Goal: Task Accomplishment & Management: Manage account settings

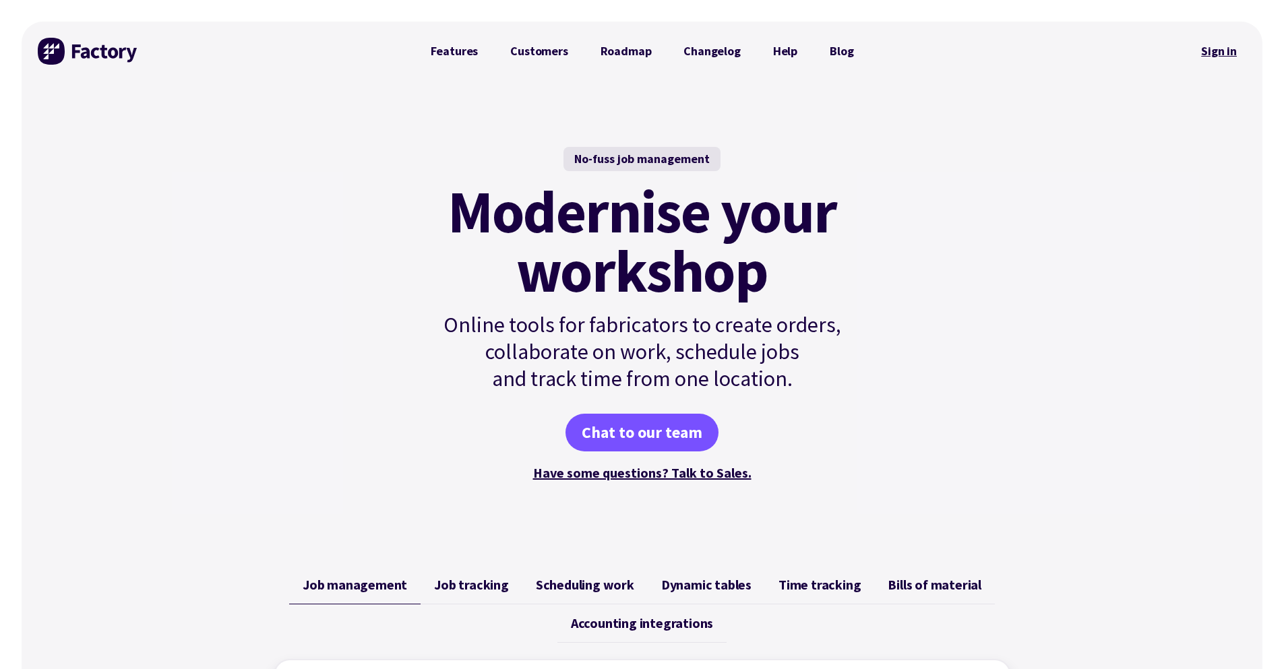
click at [1202, 61] on link "Sign in" at bounding box center [1219, 51] width 55 height 31
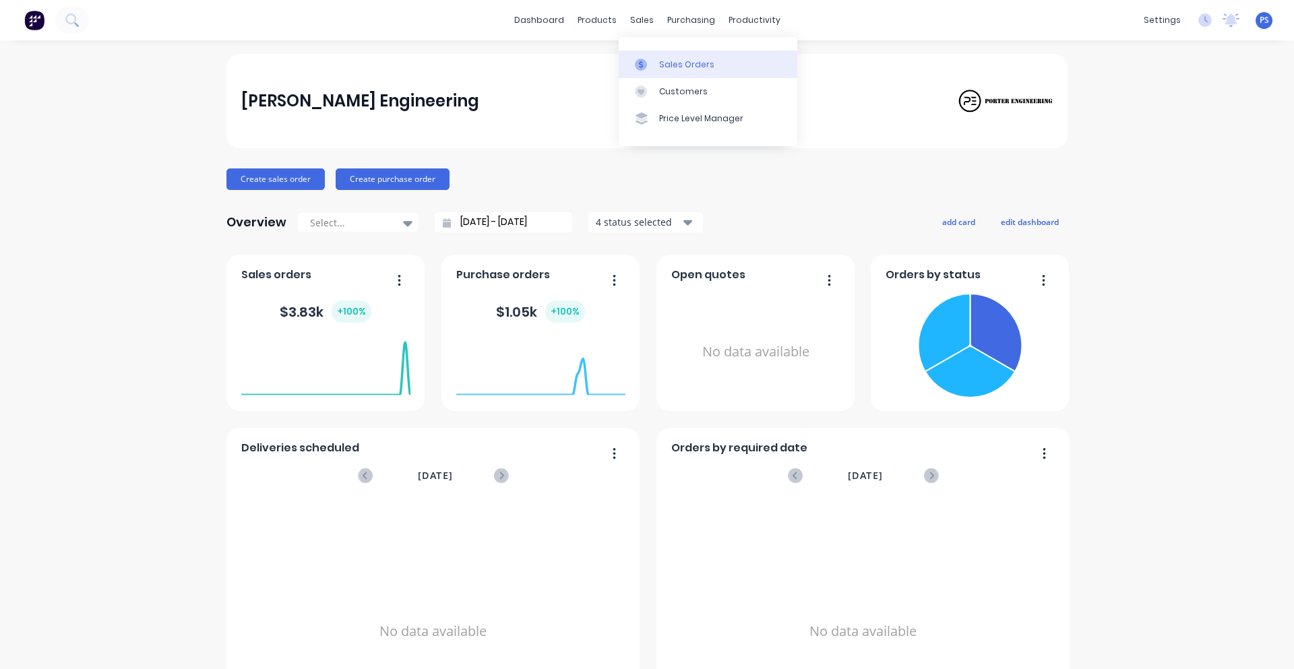
click at [652, 68] on div at bounding box center [645, 65] width 20 height 12
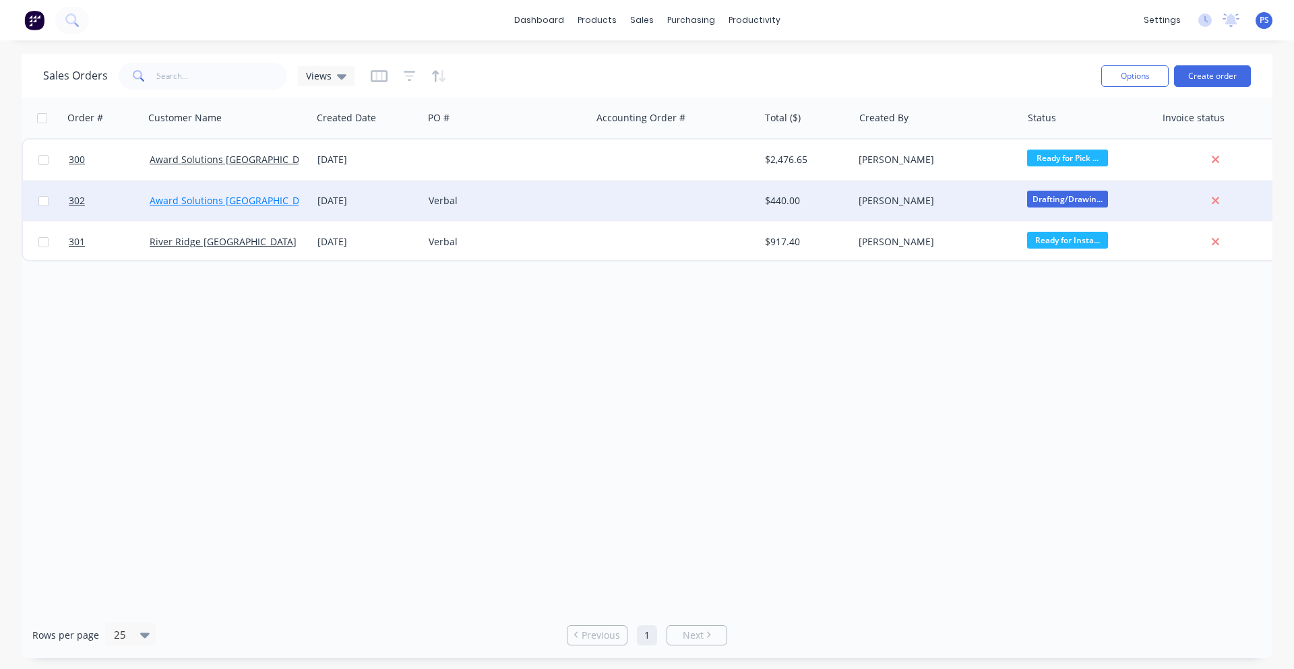
click at [215, 203] on link "Award Solutions [GEOGRAPHIC_DATA]" at bounding box center [234, 200] width 169 height 13
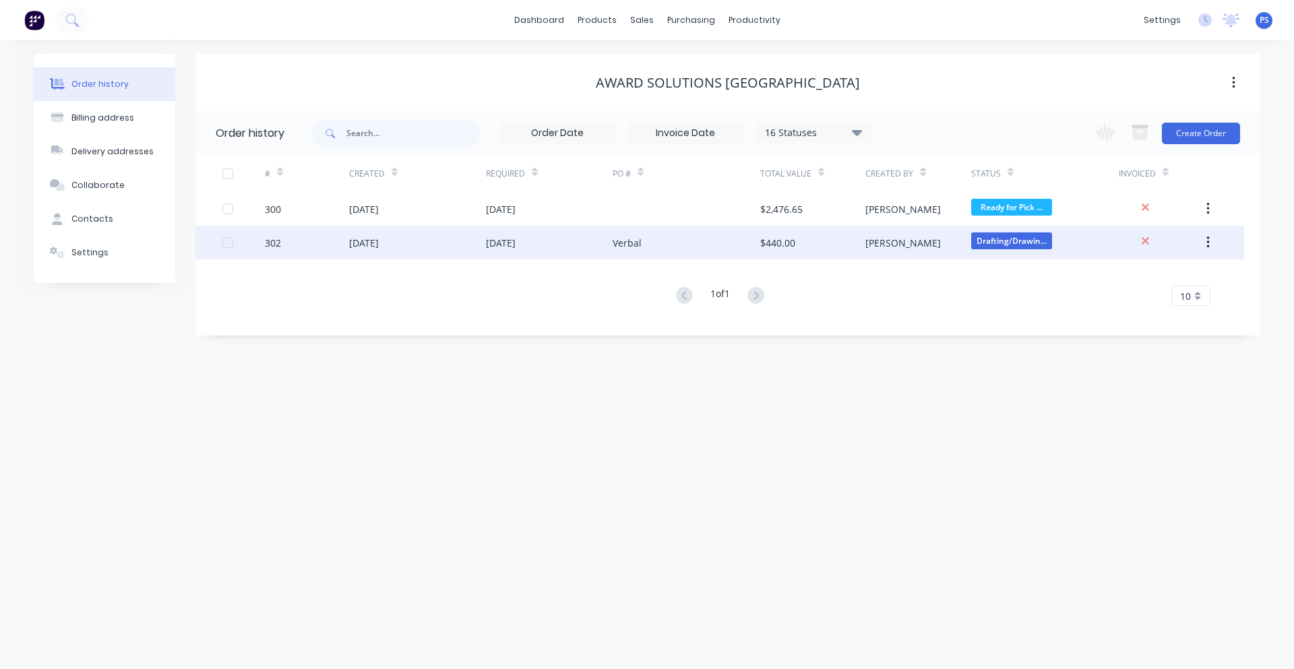
click at [734, 251] on div "Verbal" at bounding box center [687, 243] width 148 height 34
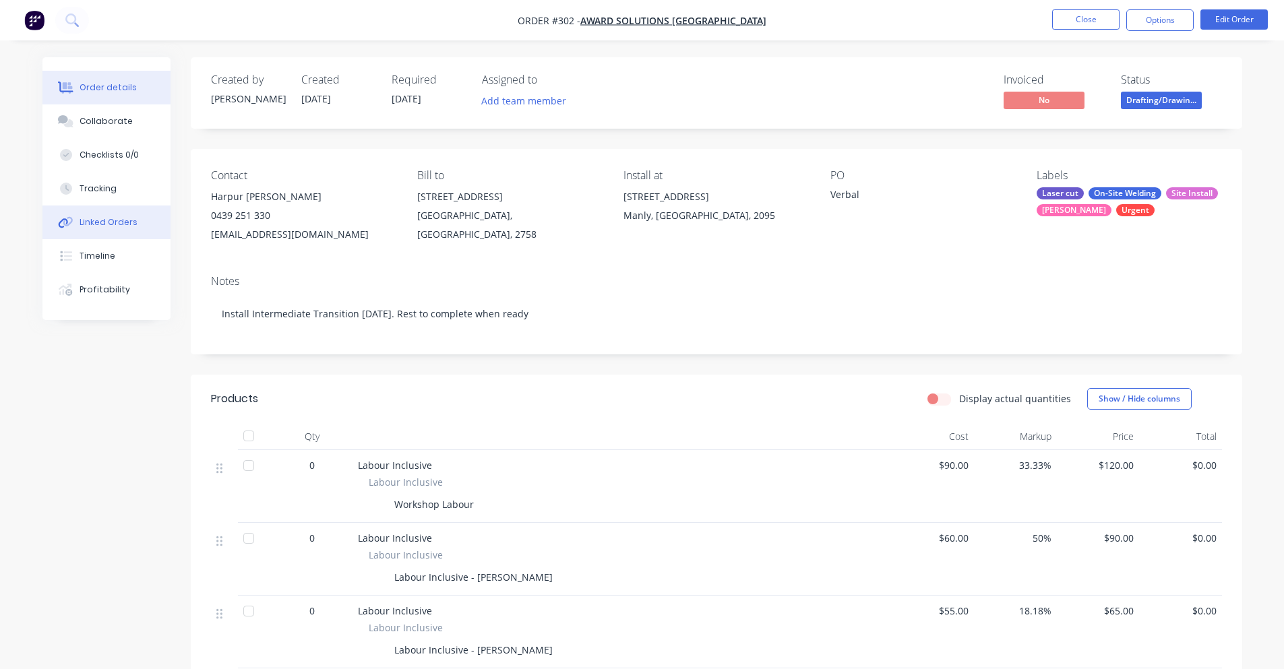
click at [131, 225] on div "Linked Orders" at bounding box center [109, 222] width 58 height 12
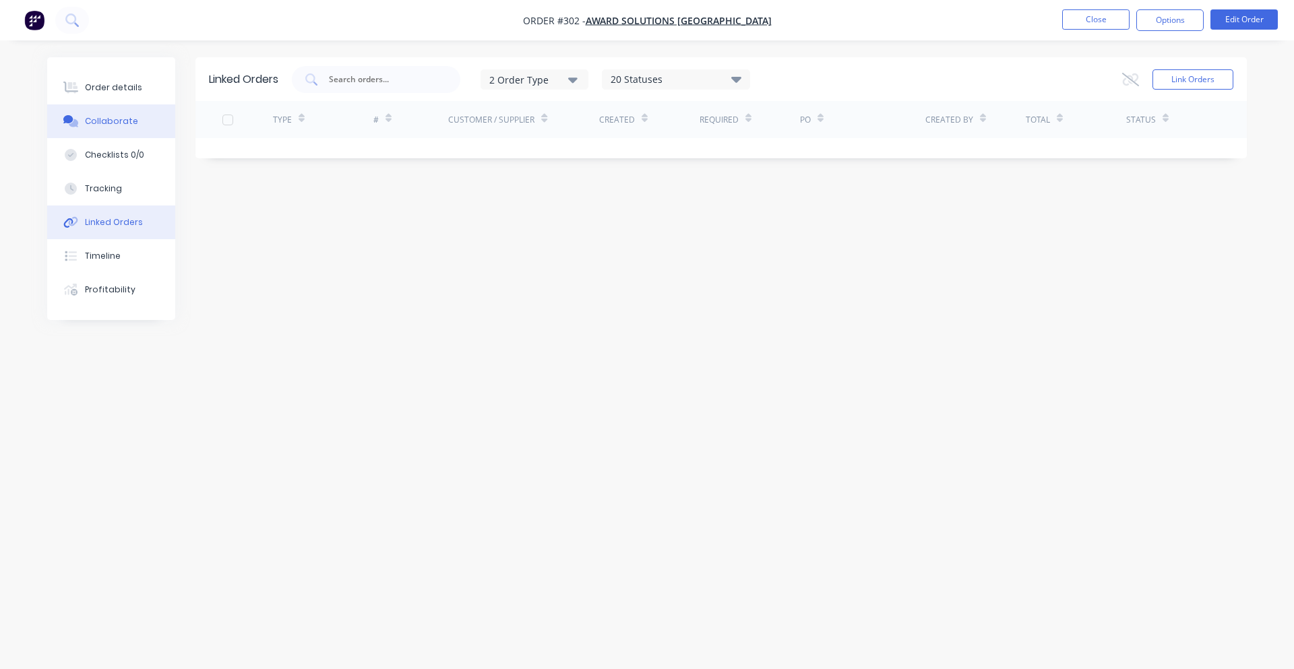
click at [129, 123] on div "Collaborate" at bounding box center [111, 121] width 53 height 12
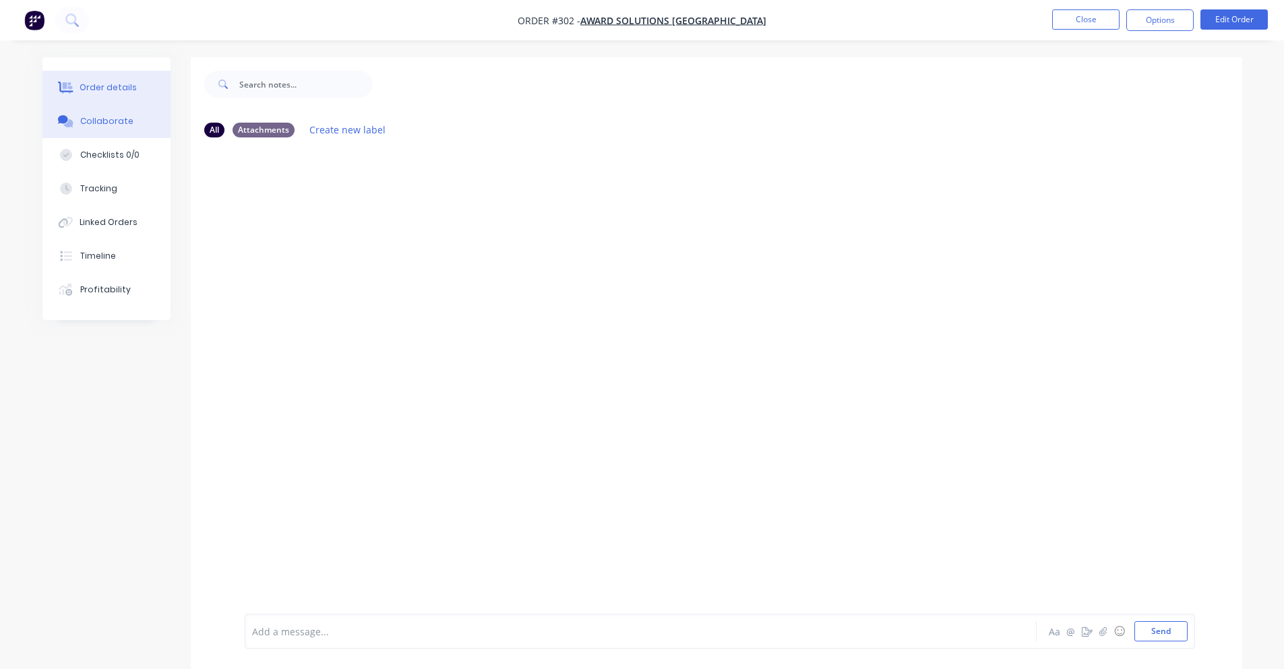
click at [133, 98] on button "Order details" at bounding box center [106, 88] width 128 height 34
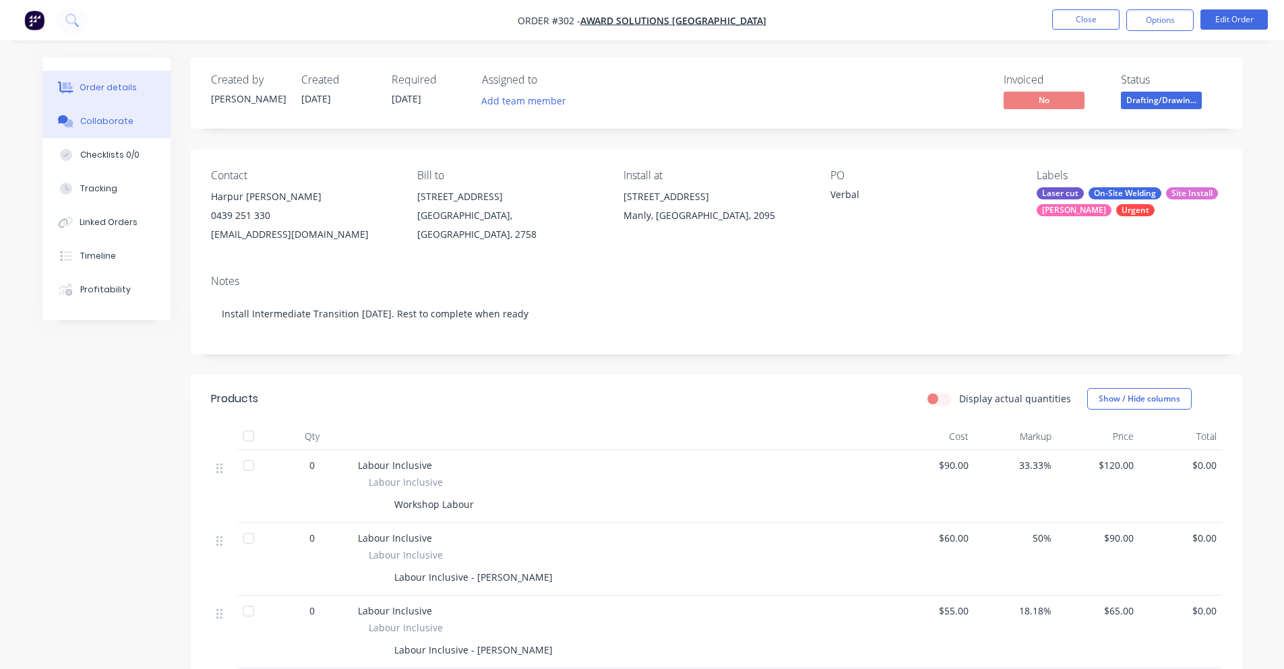
click at [128, 119] on button "Collaborate" at bounding box center [106, 121] width 128 height 34
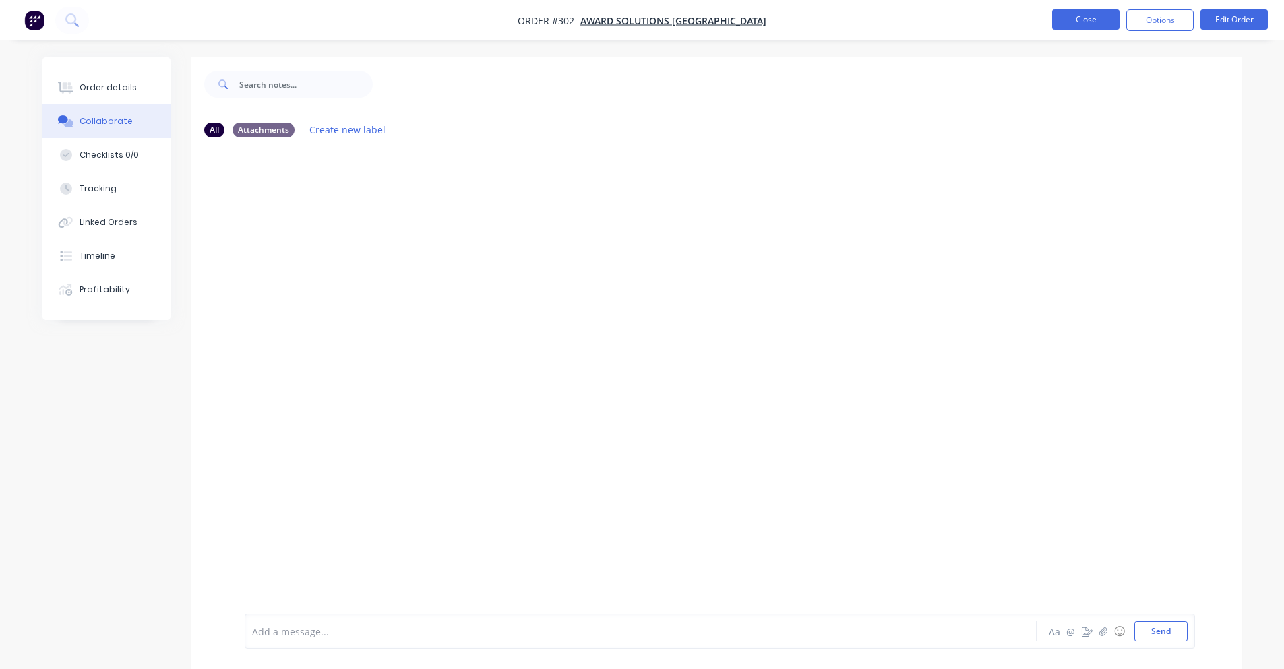
click at [1101, 17] on button "Close" at bounding box center [1085, 19] width 67 height 20
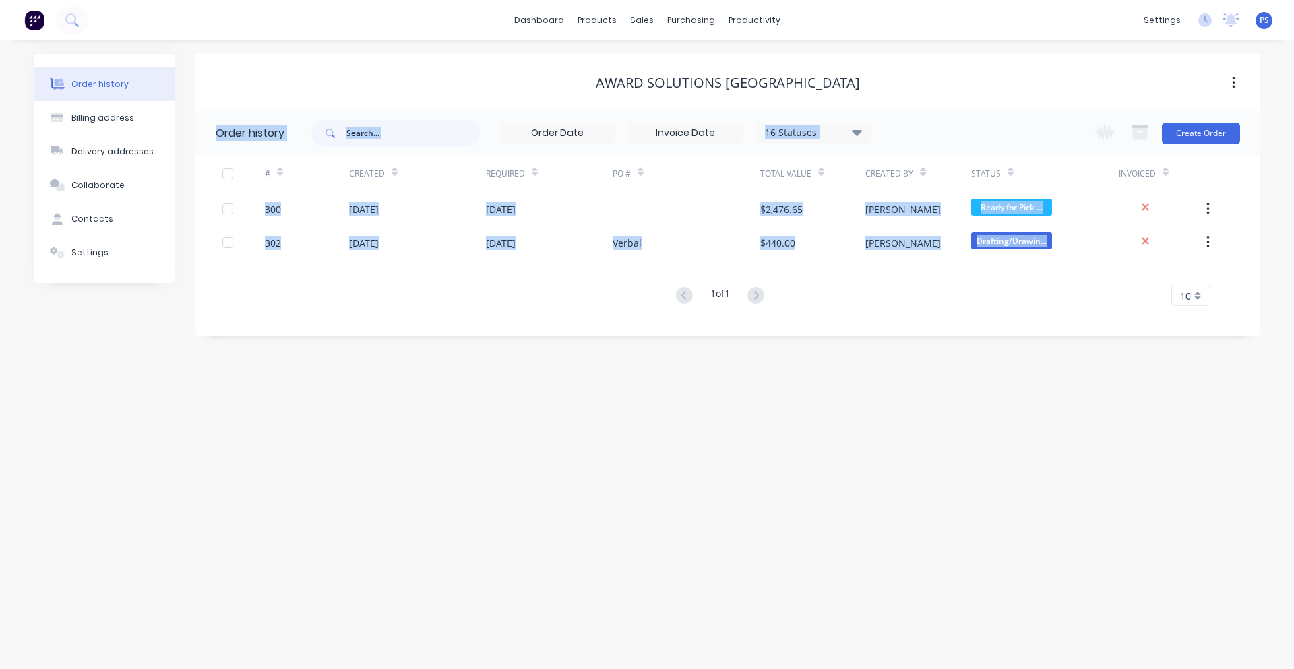
drag, startPoint x: 456, startPoint y: 133, endPoint x: 431, endPoint y: 46, distance: 91.3
click at [431, 46] on div "Order history Billing address Delivery addresses Collaborate Contacts Settings …" at bounding box center [647, 354] width 1294 height 629
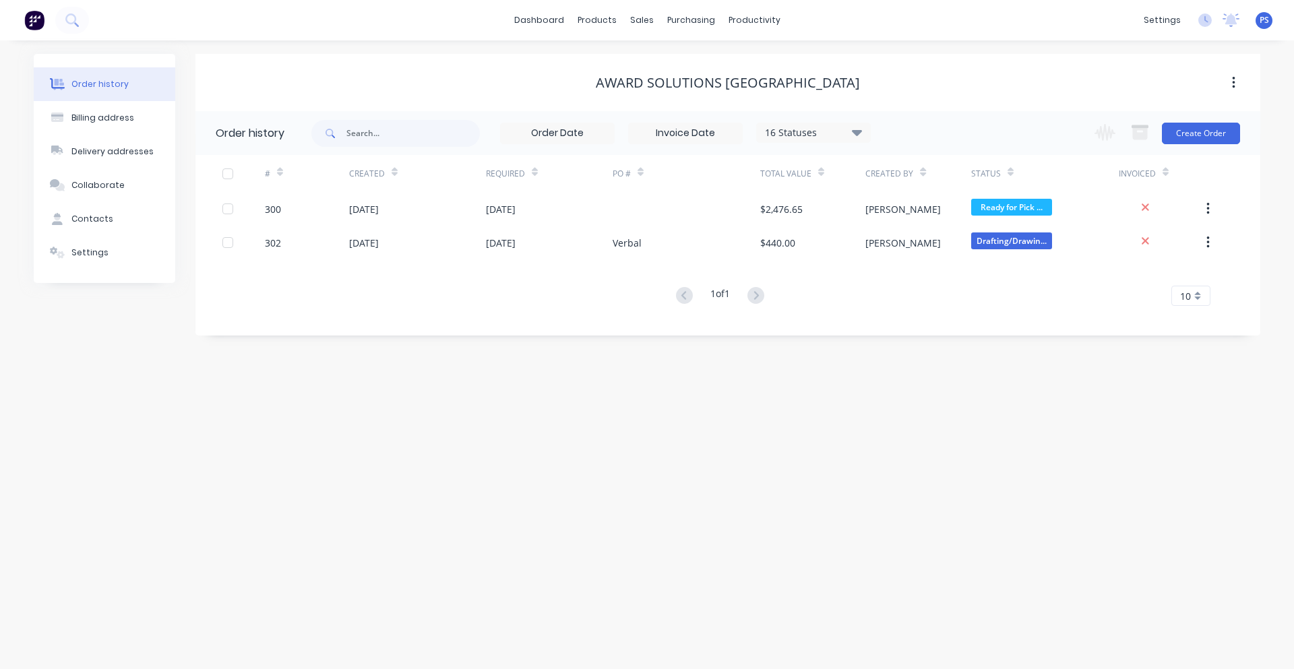
click at [431, 46] on div "Order history Billing address Delivery addresses Collaborate Contacts Settings …" at bounding box center [647, 354] width 1294 height 629
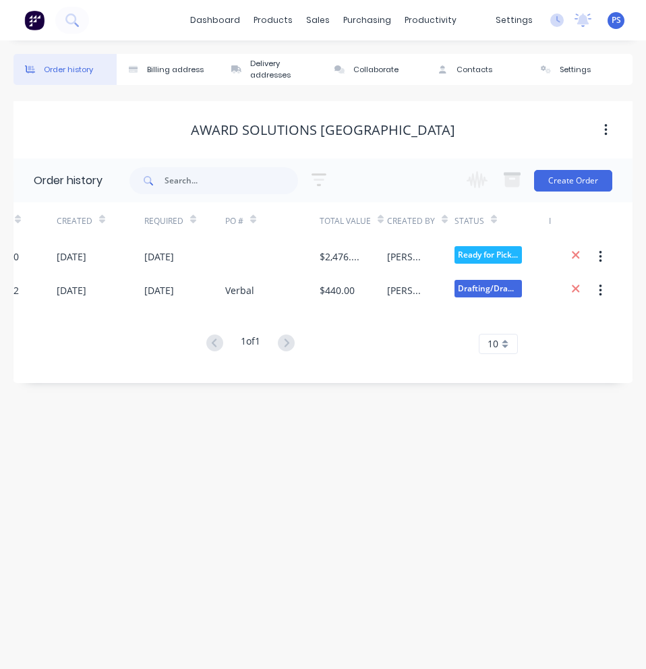
drag, startPoint x: 476, startPoint y: 379, endPoint x: 468, endPoint y: 378, distance: 8.2
click at [468, 369] on div "# Created Required PO # Total Value Created By Status Invoiced 300 [DATE] [DATE…" at bounding box center [314, 285] width 603 height 167
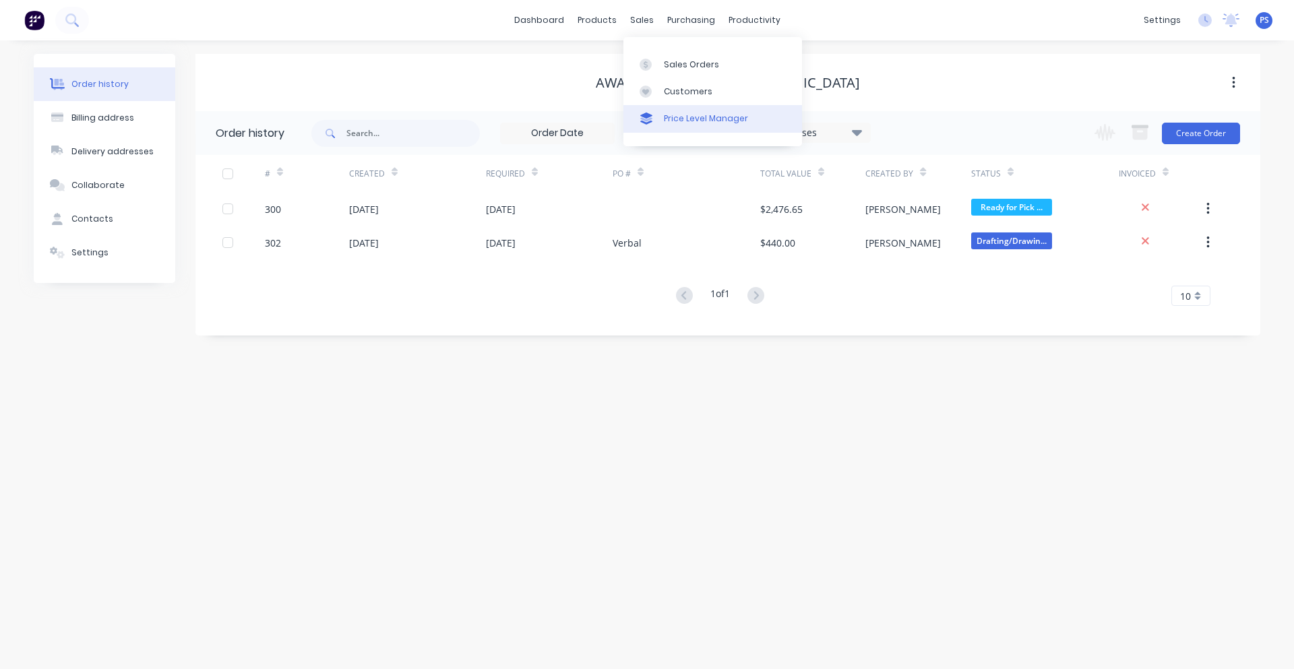
click at [667, 111] on link "Price Level Manager" at bounding box center [712, 118] width 179 height 27
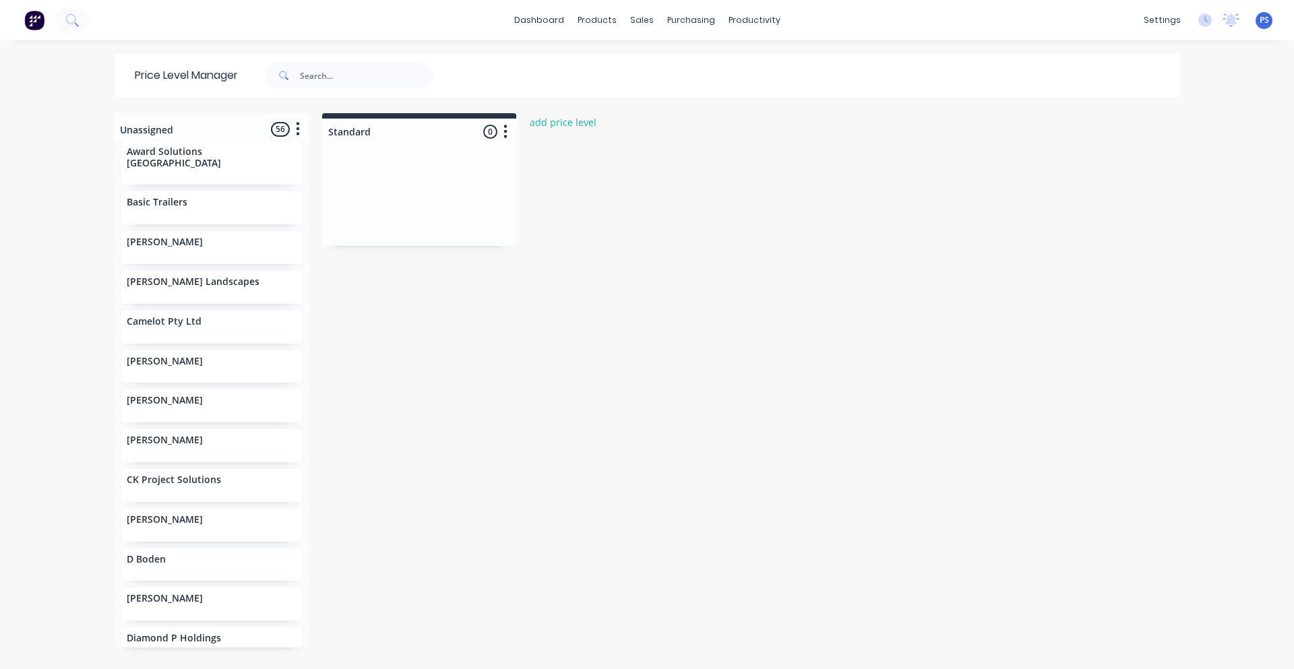
scroll to position [270, 0]
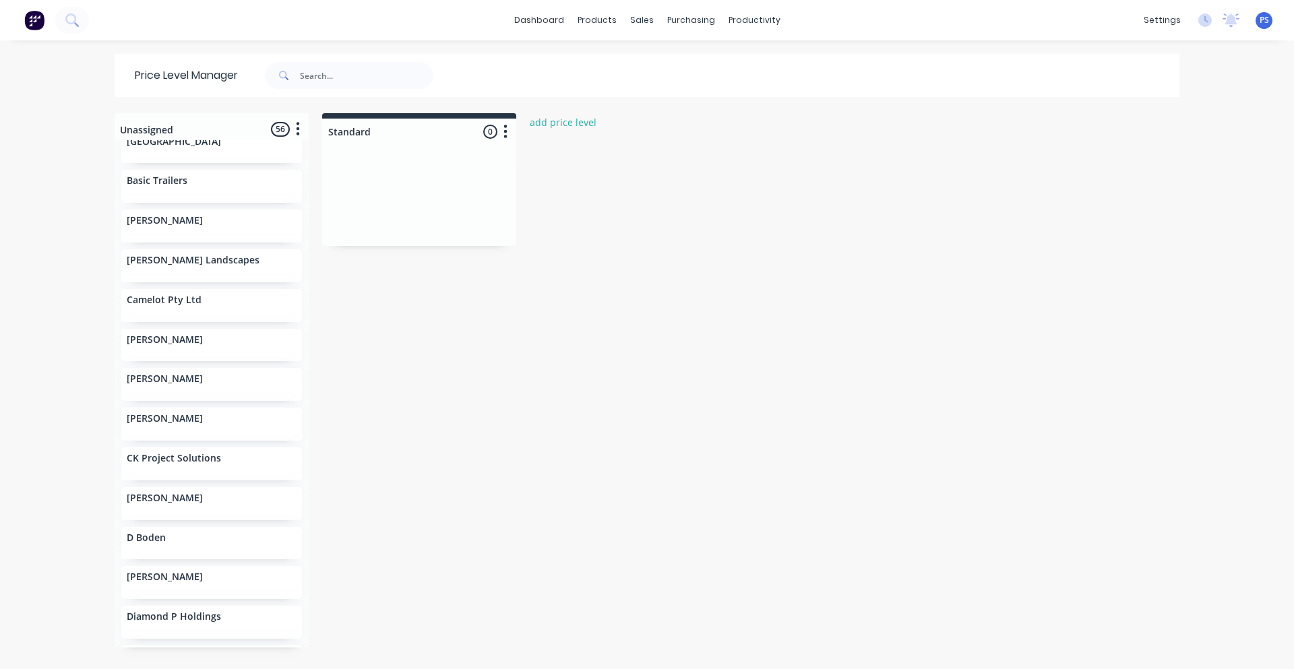
click at [225, 373] on div "[PERSON_NAME]" at bounding box center [212, 380] width 170 height 14
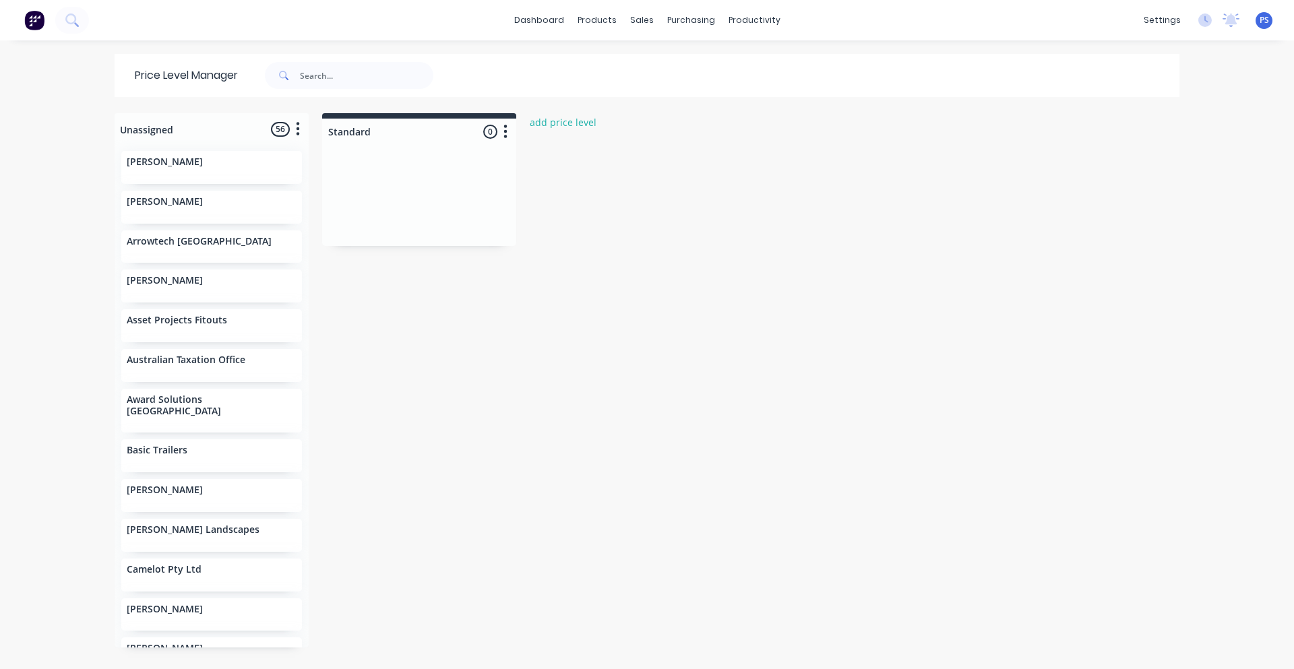
click at [206, 180] on div "[PERSON_NAME]" at bounding box center [211, 167] width 181 height 33
click at [180, 211] on div "[PERSON_NAME]" at bounding box center [211, 207] width 181 height 33
click at [166, 241] on p "Arrowtech [GEOGRAPHIC_DATA]" at bounding box center [199, 241] width 145 height 11
drag, startPoint x: 166, startPoint y: 241, endPoint x: 399, endPoint y: 175, distance: 241.5
click at [399, 175] on div "Unassigned 56 Move all customers Standard [PERSON_NAME] [PERSON_NAME] Arrowtech…" at bounding box center [647, 390] width 1078 height 555
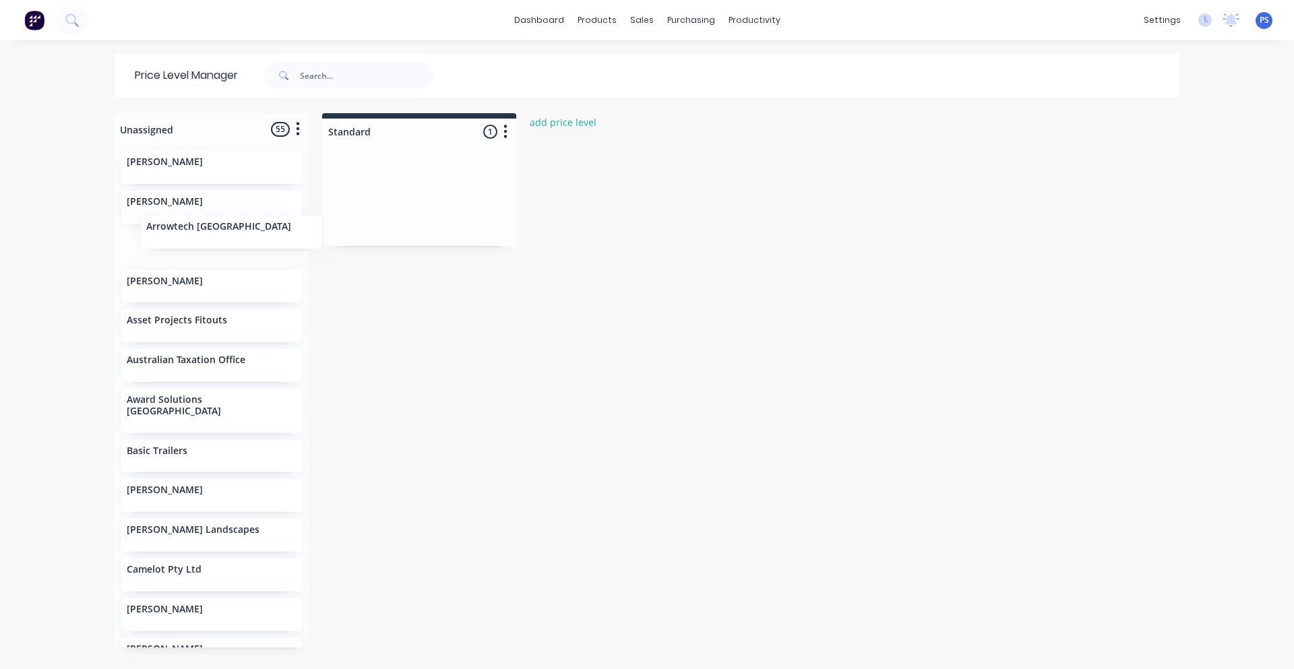
drag, startPoint x: 374, startPoint y: 214, endPoint x: 205, endPoint y: 237, distance: 170.6
click at [205, 237] on div "Unassigned 55 Move all customers Standard [PERSON_NAME] [PERSON_NAME] [PERSON_N…" at bounding box center [647, 390] width 1078 height 555
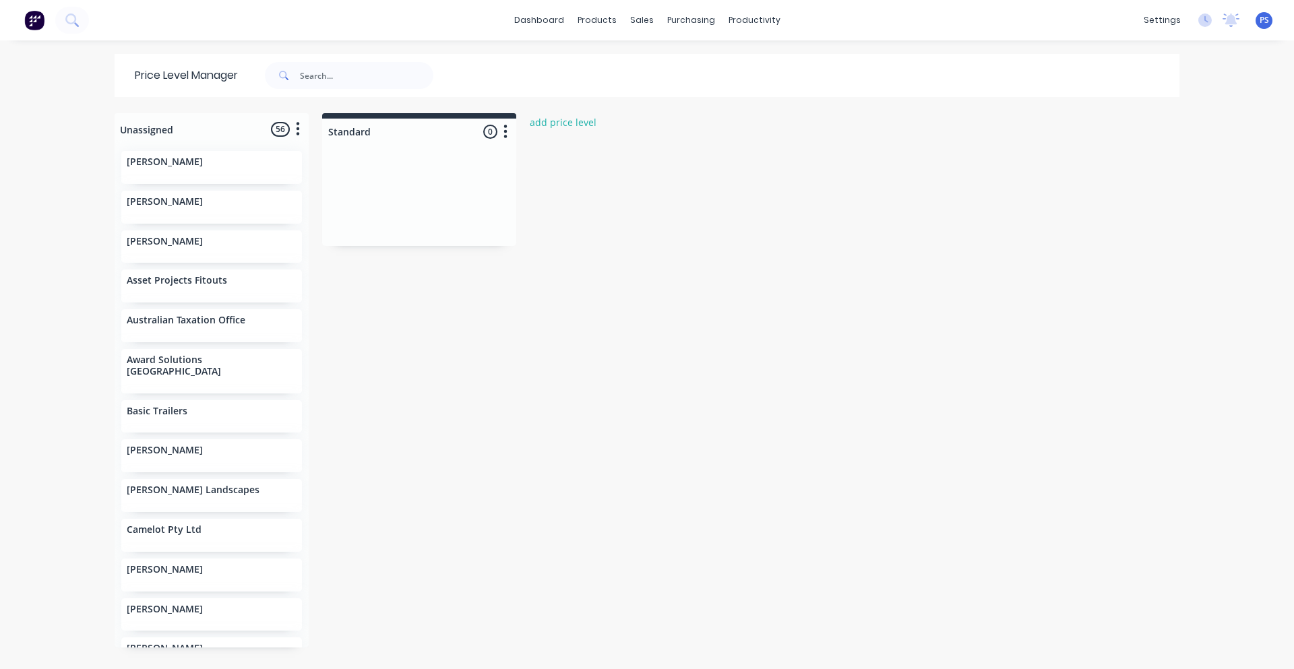
click at [51, 173] on div "dashboard products sales purchasing productivity dashboard products Product Cat…" at bounding box center [647, 334] width 1294 height 669
click at [528, 22] on link "dashboard" at bounding box center [538, 20] width 63 height 20
